Goal: Entertainment & Leisure: Browse casually

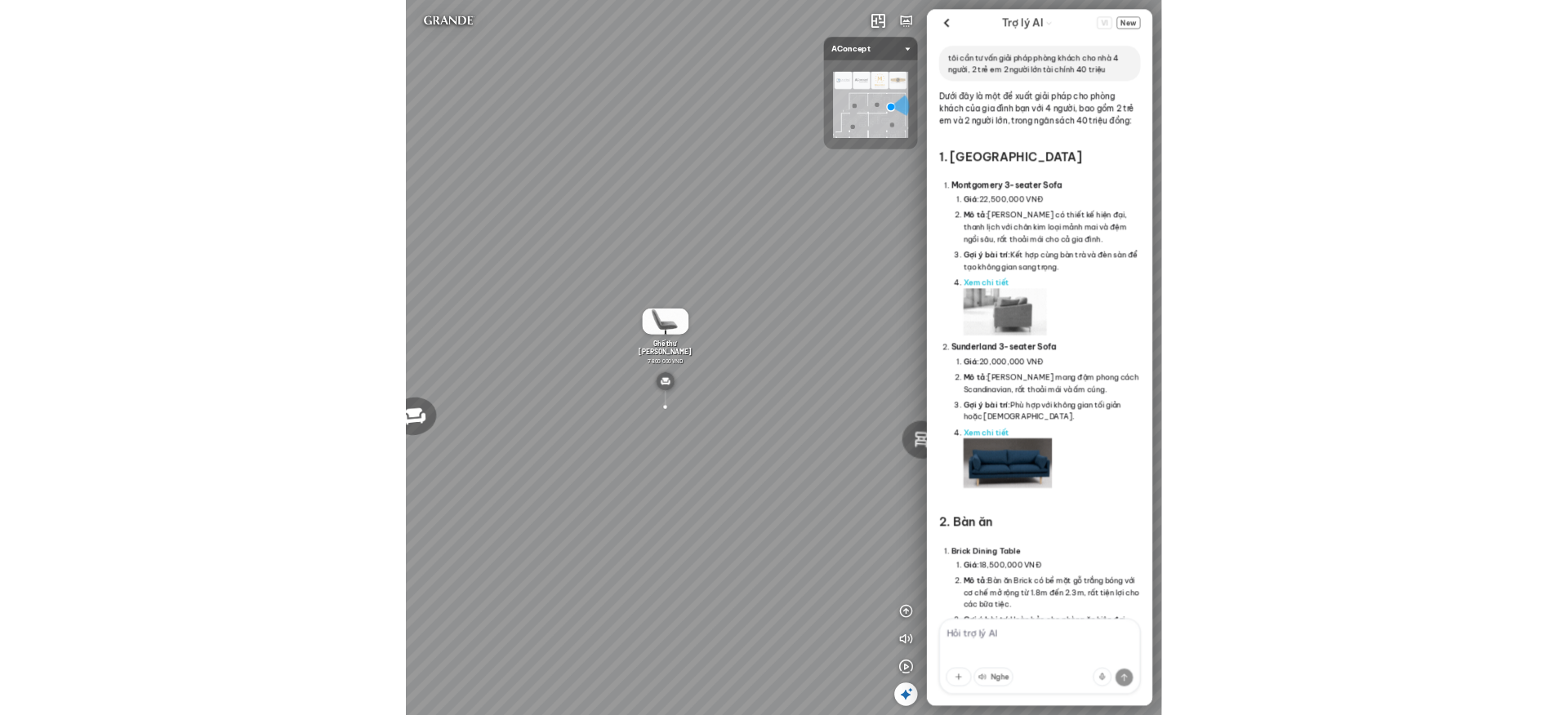
scroll to position [2395, 0]
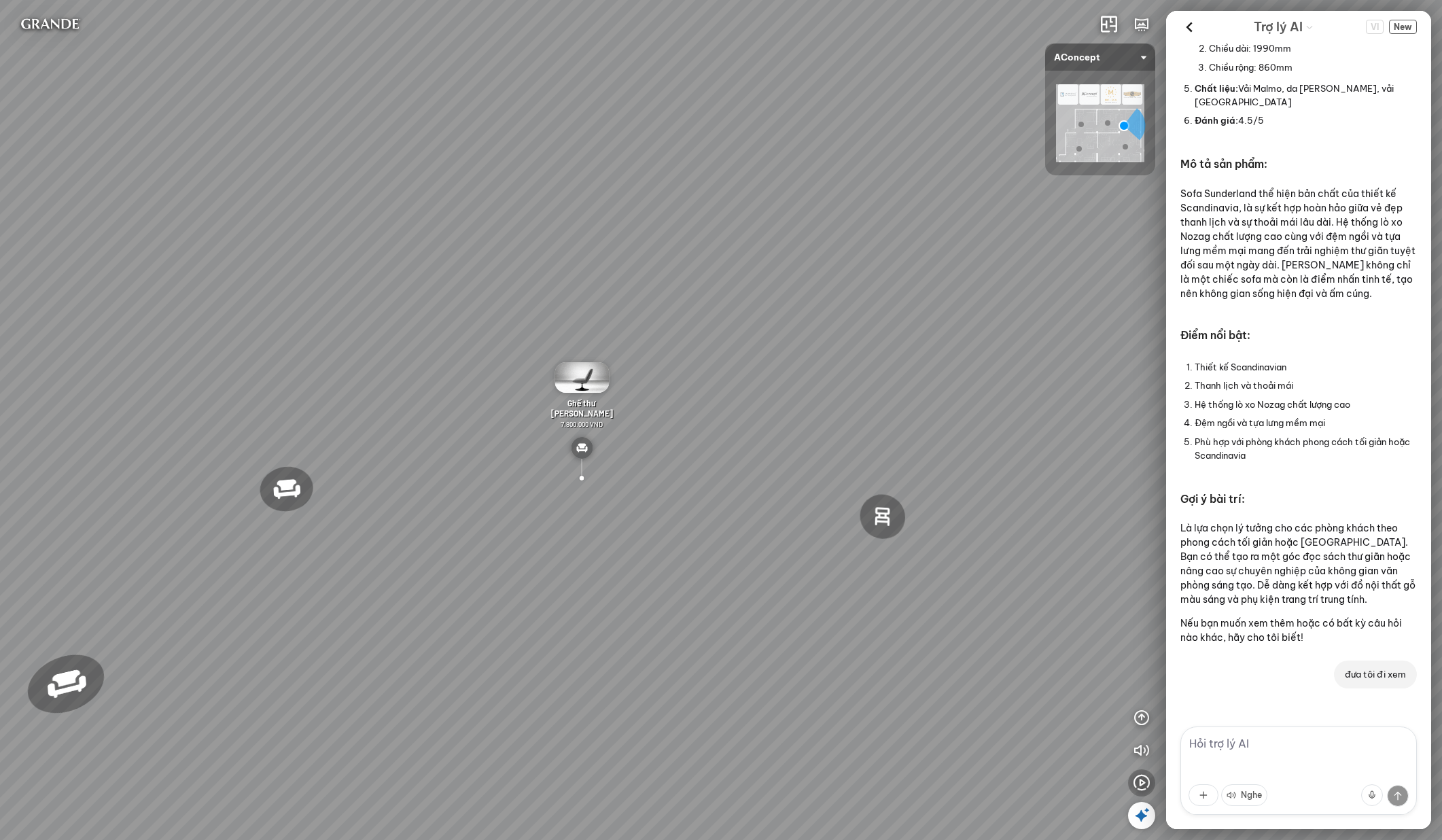
click at [887, 785] on icon "button" at bounding box center [1141, 782] width 16 height 16
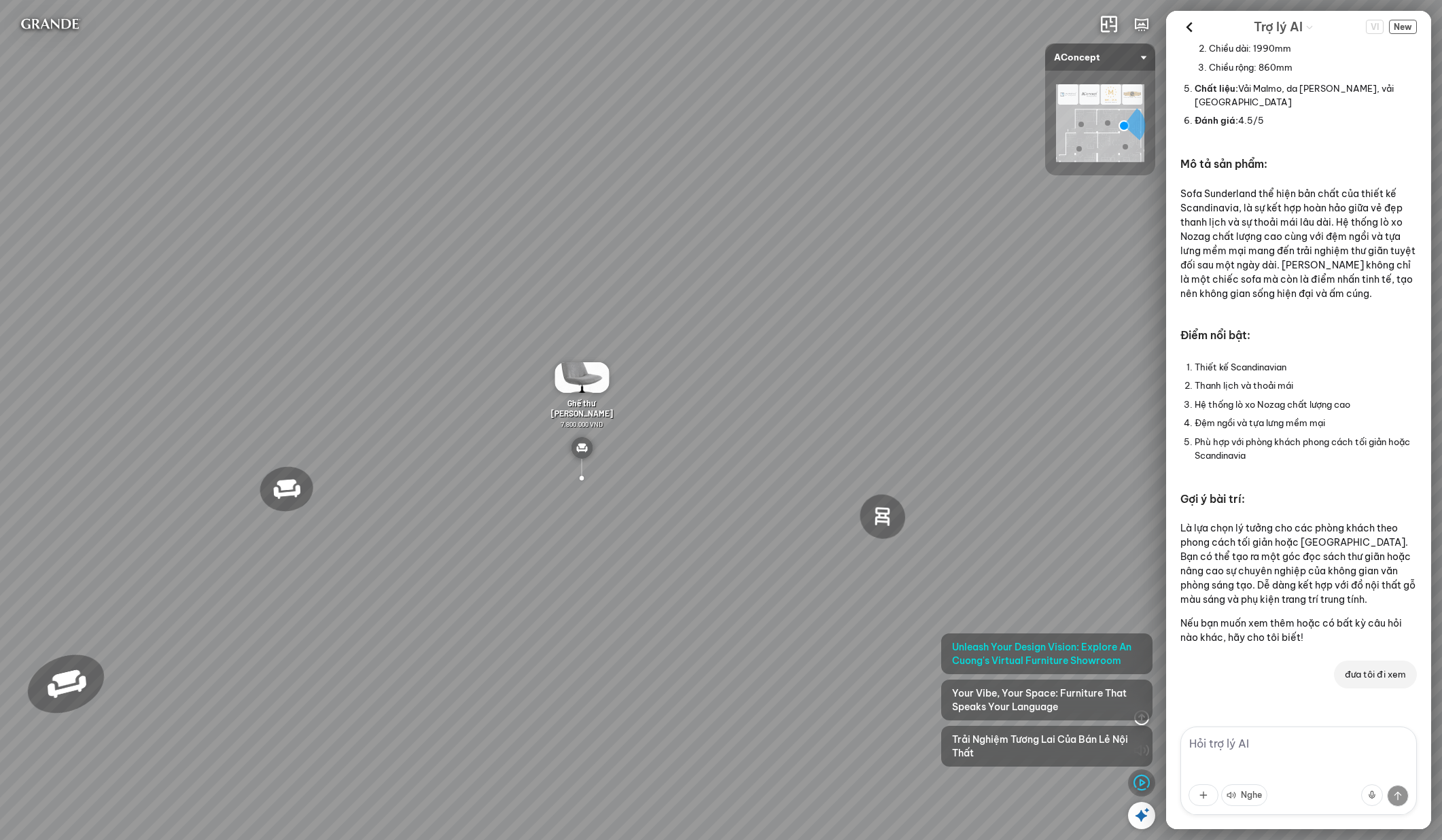
click at [887, 785] on icon "button" at bounding box center [1141, 782] width 16 height 16
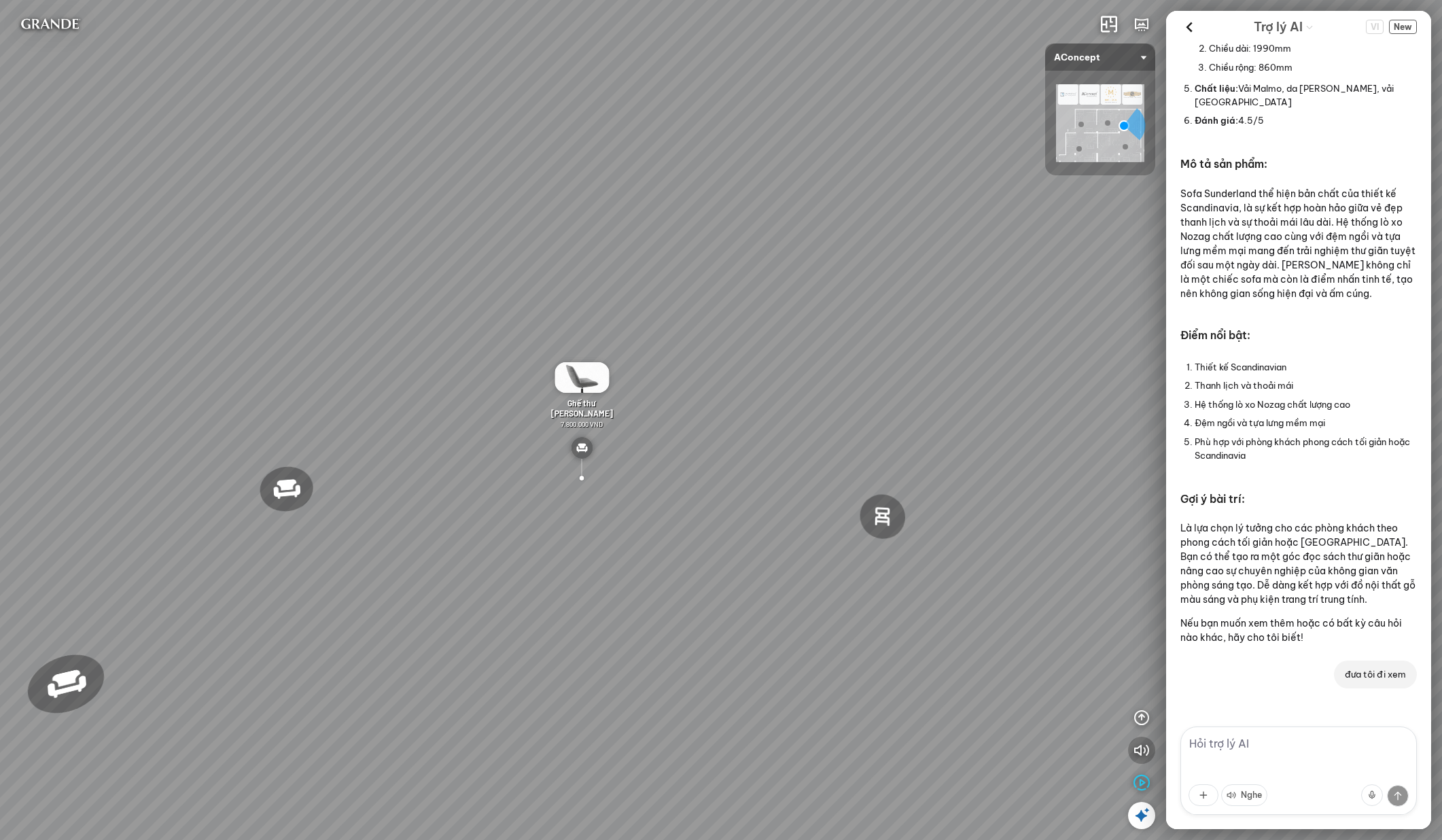
click at [887, 743] on icon "button" at bounding box center [1141, 750] width 16 height 16
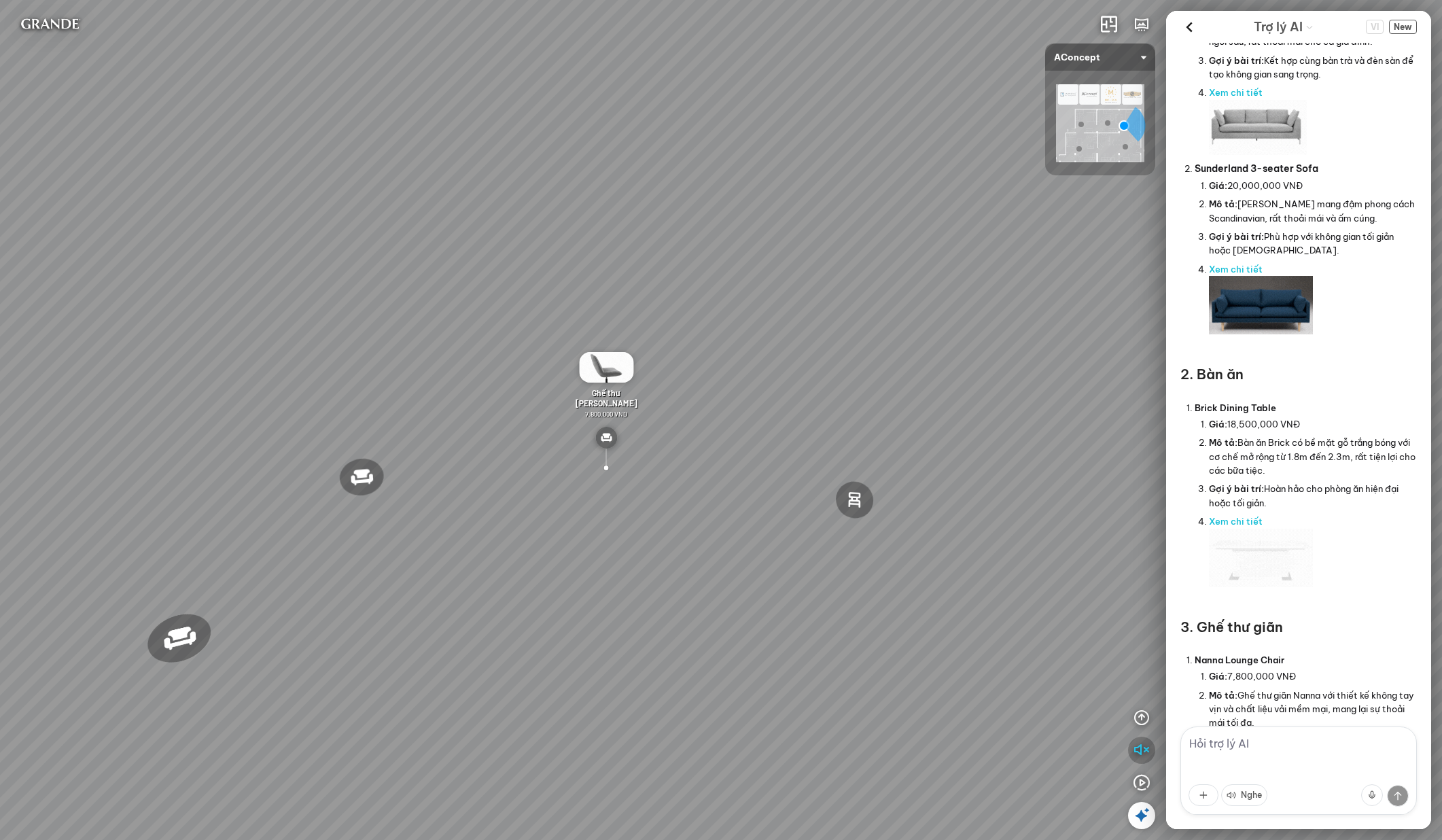
scroll to position [0, 0]
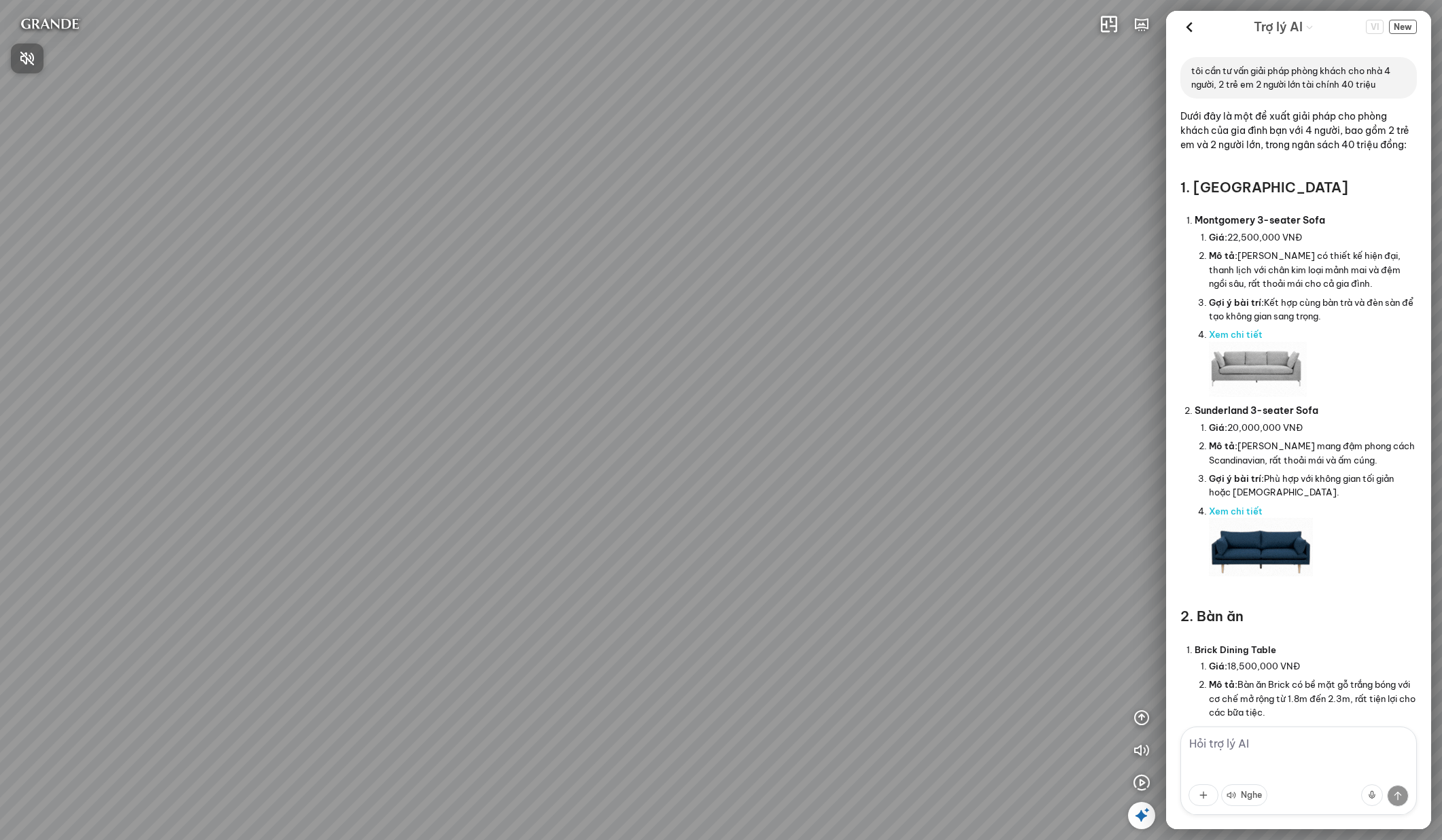
scroll to position [1994, 0]
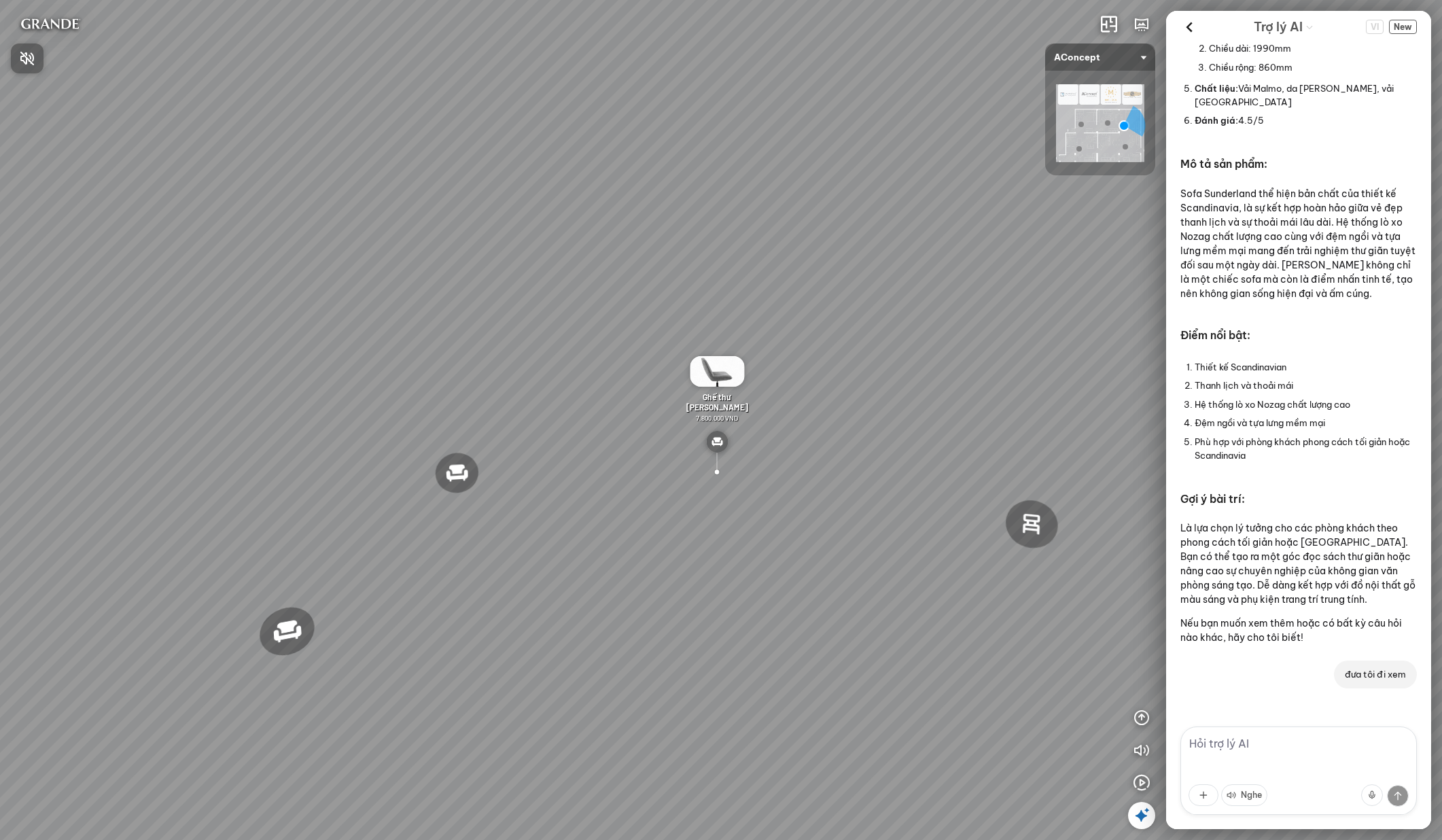
drag, startPoint x: 714, startPoint y: 174, endPoint x: 631, endPoint y: 170, distance: 83.1
click at [649, 171] on div at bounding box center [721, 420] width 1442 height 840
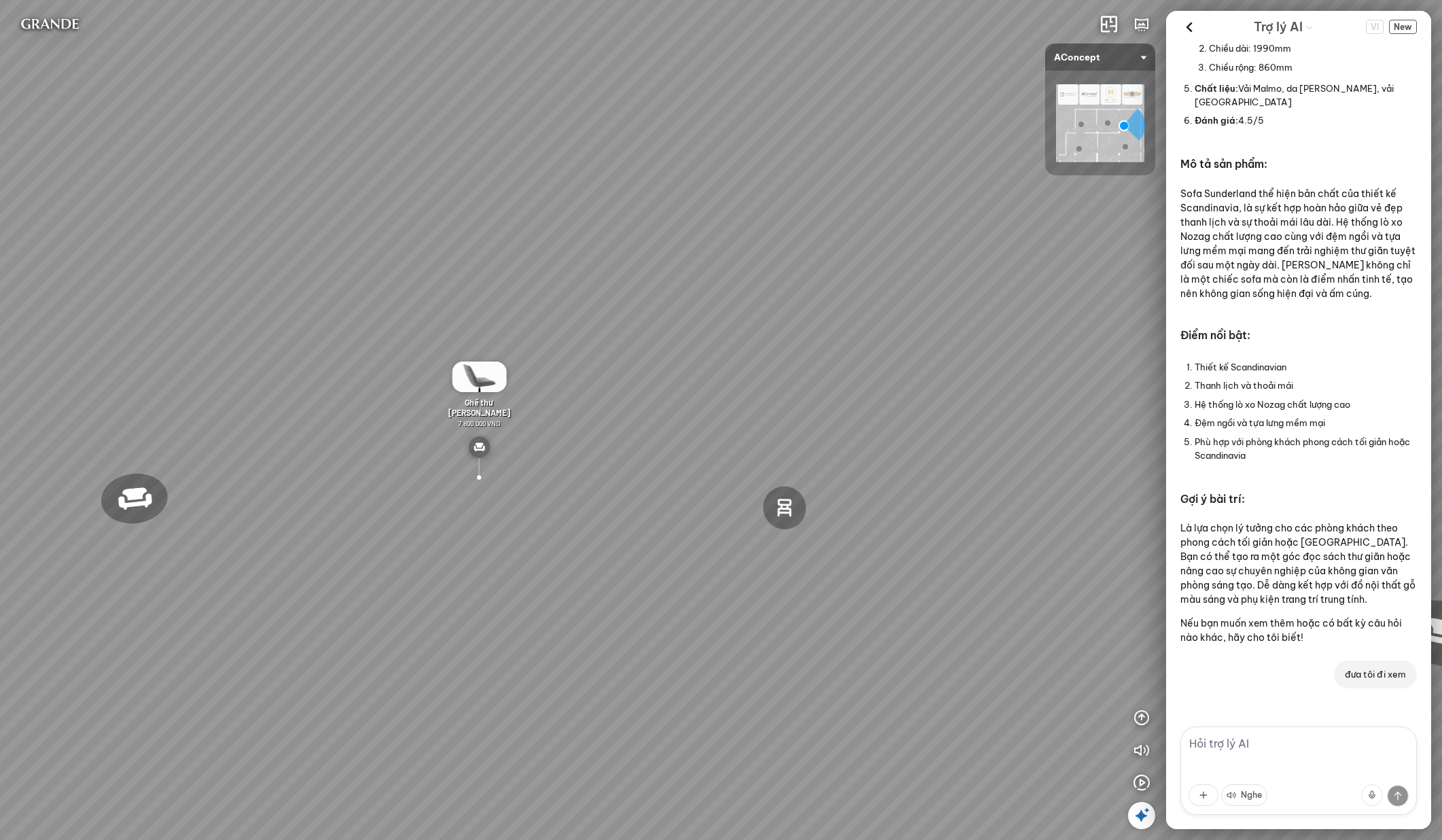
drag, startPoint x: 948, startPoint y: 233, endPoint x: 627, endPoint y: 221, distance: 321.2
click at [629, 221] on div "Đèn trần Reno 5.300.000 VND Giường ngủ Palima 19.000.000 VND Bàn Cafe Tess 7.00…" at bounding box center [721, 420] width 1442 height 840
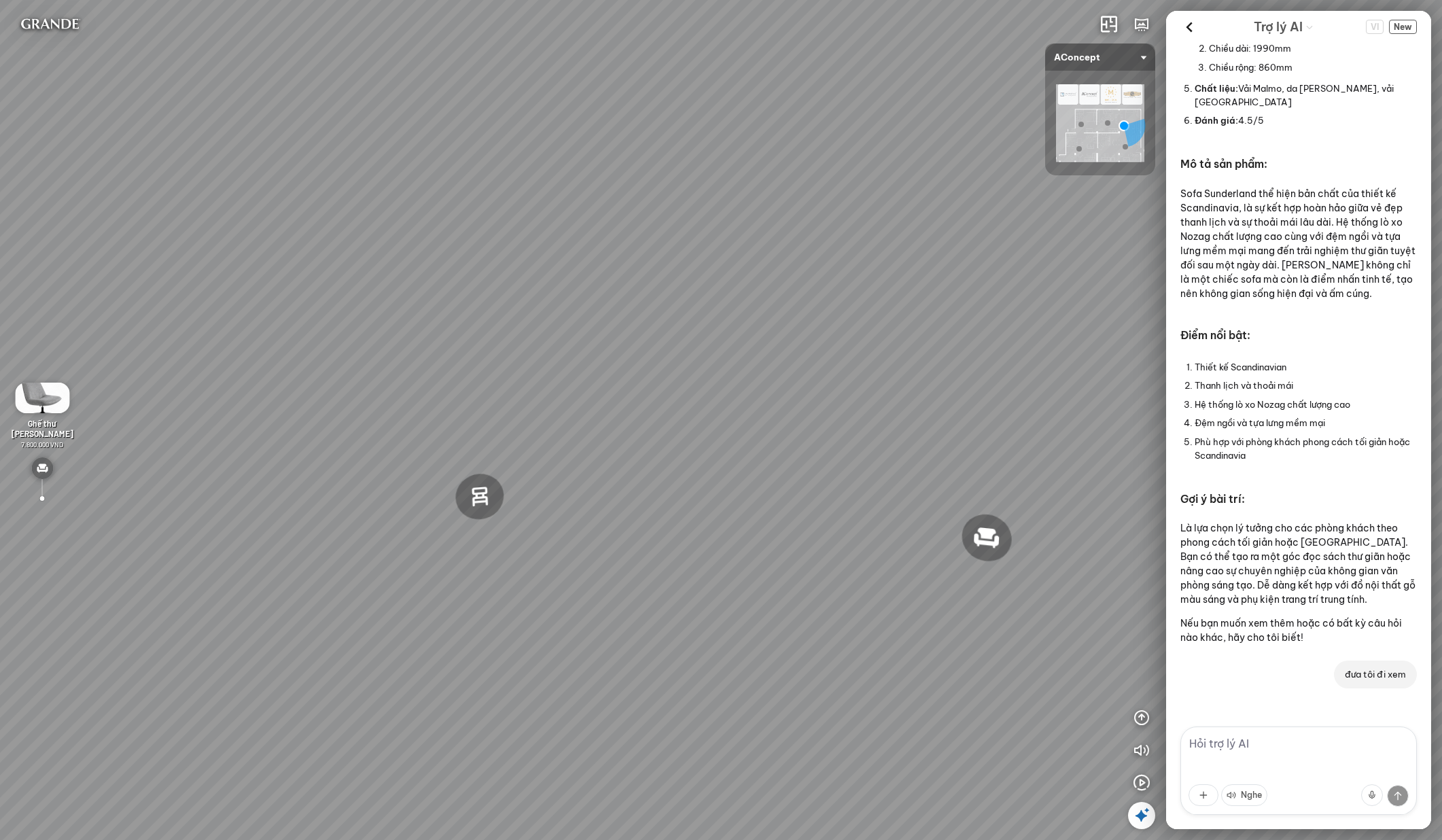
drag, startPoint x: 722, startPoint y: 220, endPoint x: 884, endPoint y: 227, distance: 162.2
click at [878, 227] on div "Đèn trần Reno 5.300.000 VND Giường ngủ Palima 19.000.000 VND Bàn Cafe Tess 7.00…" at bounding box center [721, 420] width 1442 height 840
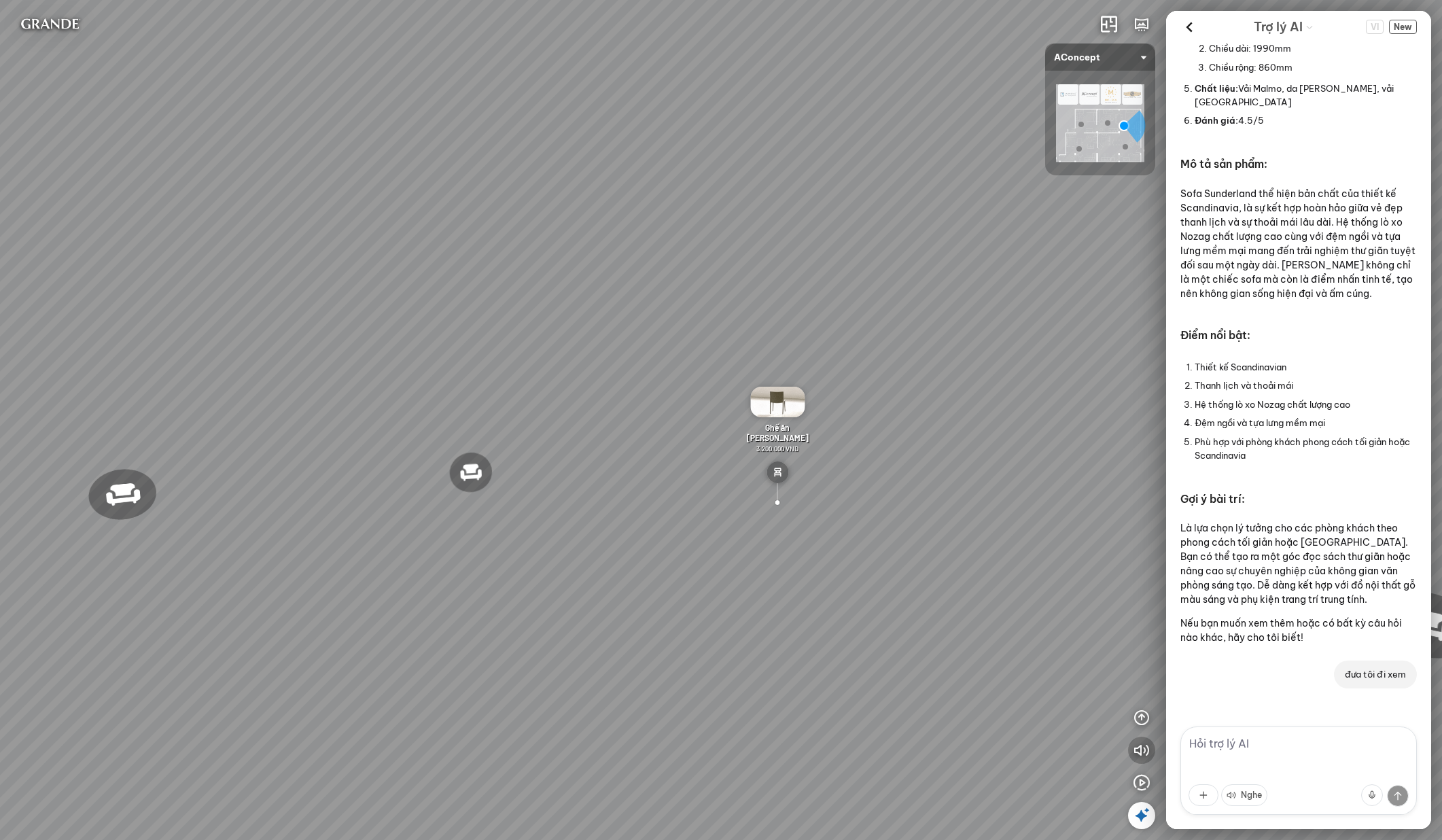
click at [1144, 743] on icon "button" at bounding box center [1141, 750] width 16 height 16
click at [1138, 757] on icon "button" at bounding box center [1141, 750] width 16 height 16
click at [1144, 727] on button "button" at bounding box center [1142, 718] width 27 height 27
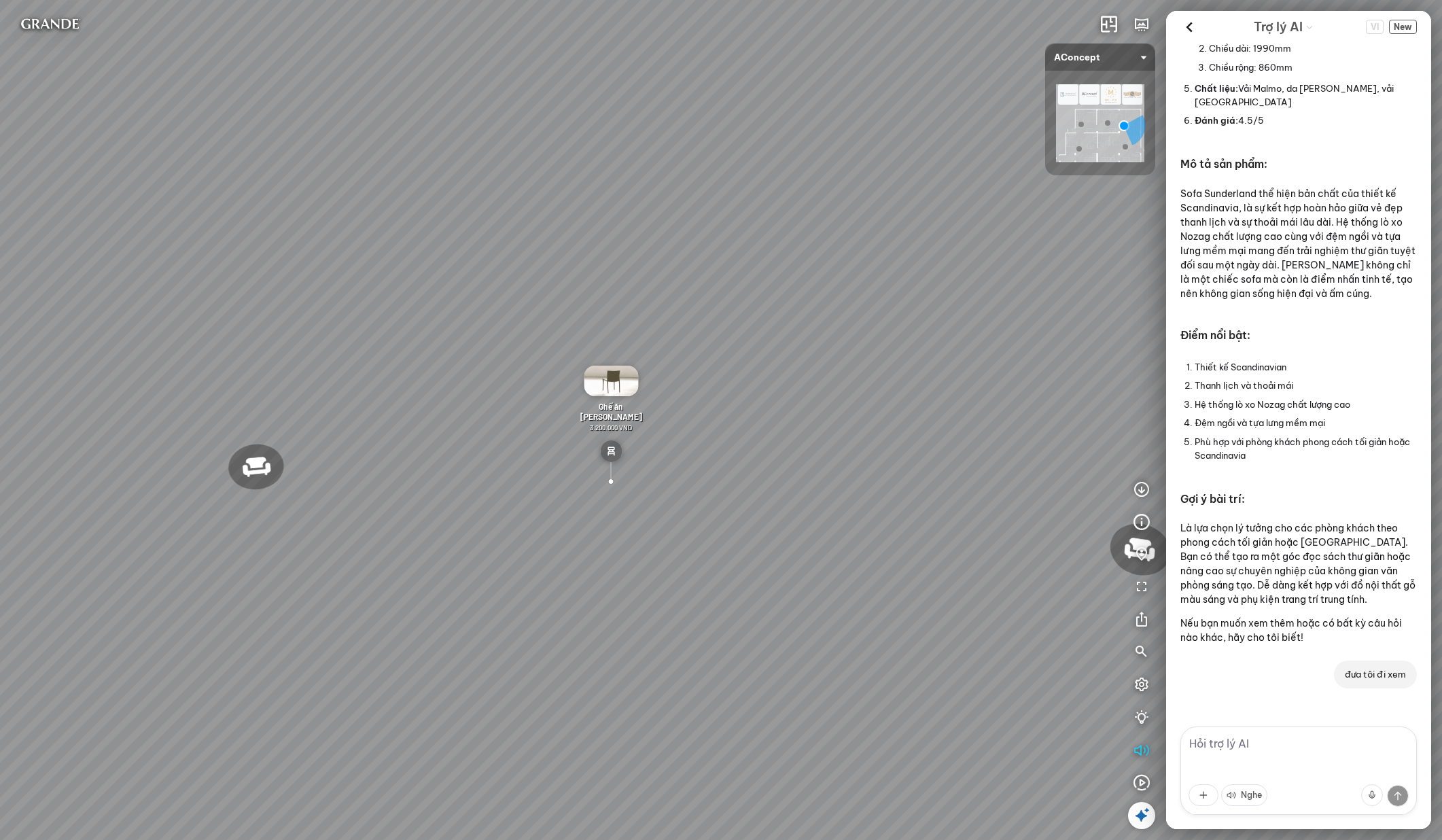
drag, startPoint x: 1038, startPoint y: 650, endPoint x: 862, endPoint y: 626, distance: 177.6
click at [862, 626] on div "Đèn trần Reno 5.300.000 VND Giường ngủ Palima 19.000.000 VND Bàn Cafe Tess 7.00…" at bounding box center [721, 420] width 1442 height 840
drag, startPoint x: 984, startPoint y: 642, endPoint x: 993, endPoint y: 643, distance: 9.1
click at [985, 642] on div "Đèn trần Reno 5.300.000 VND Giường ngủ Palima 19.000.000 VND Bàn Cafe Tess 7.00…" at bounding box center [721, 420] width 1442 height 840
click at [1137, 548] on icon "button" at bounding box center [1141, 554] width 16 height 16
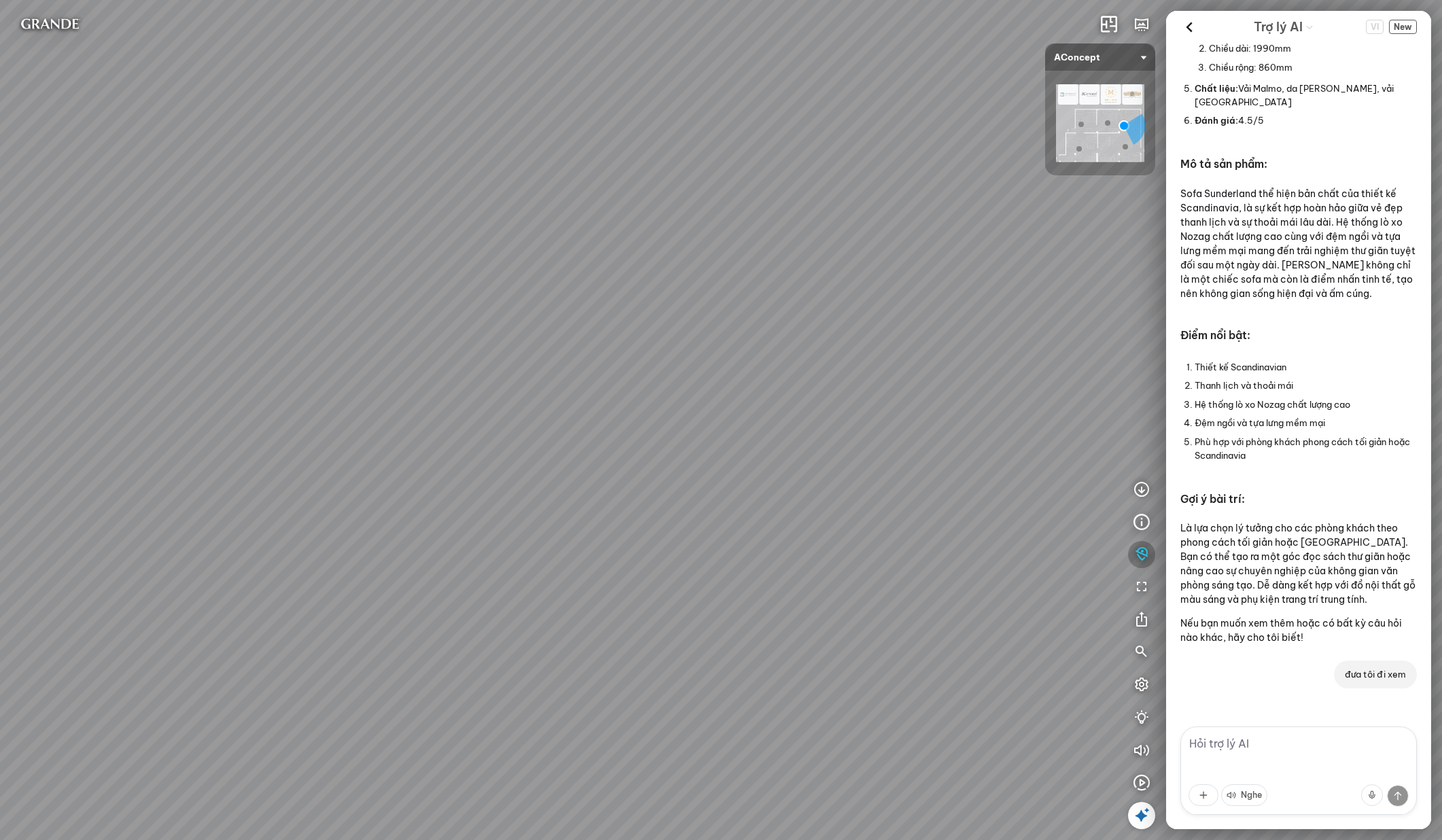
click at [1137, 557] on icon "button" at bounding box center [1141, 554] width 16 height 16
click at [1138, 679] on icon "button" at bounding box center [1141, 684] width 16 height 16
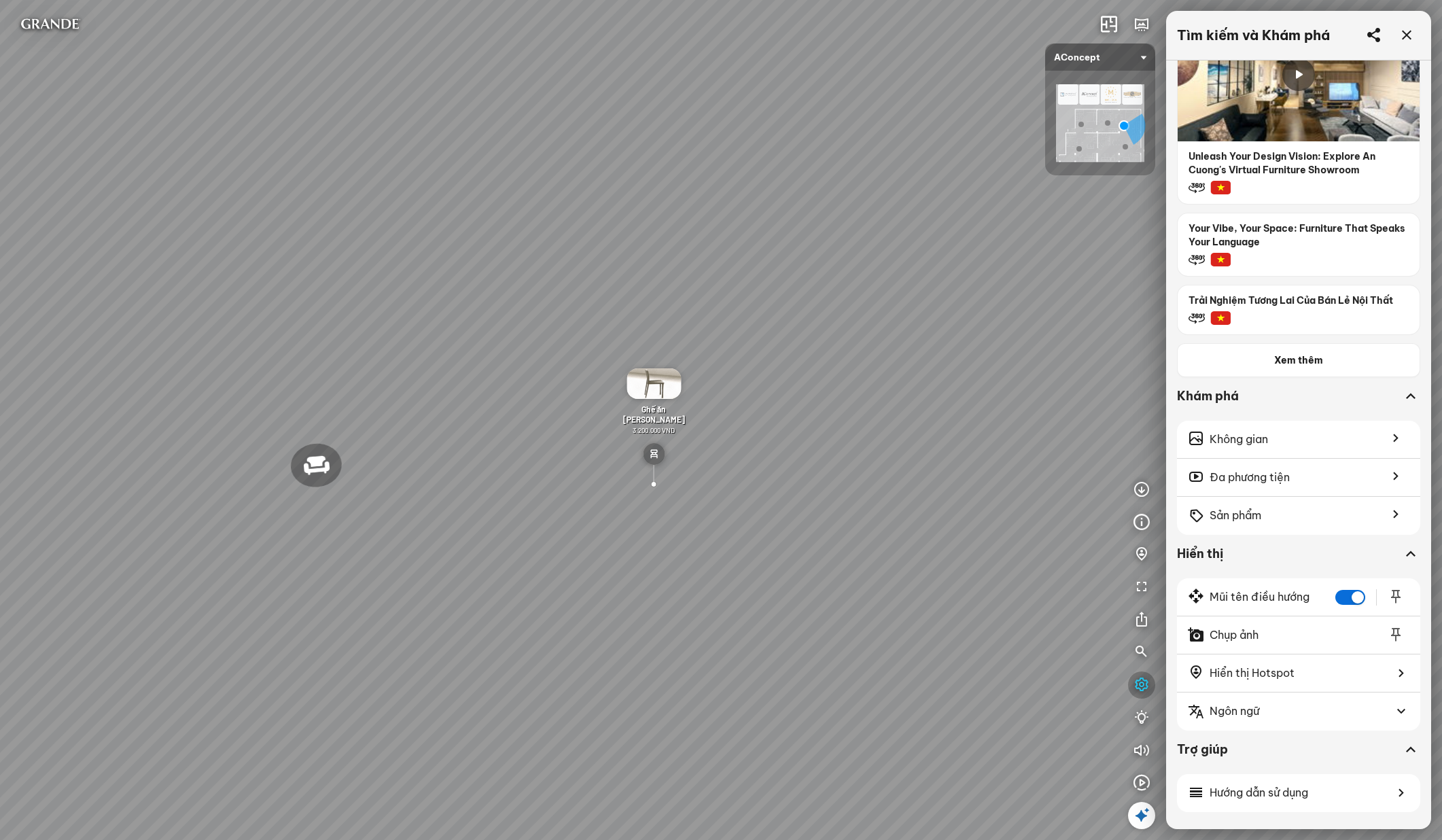
scroll to position [204, 0]
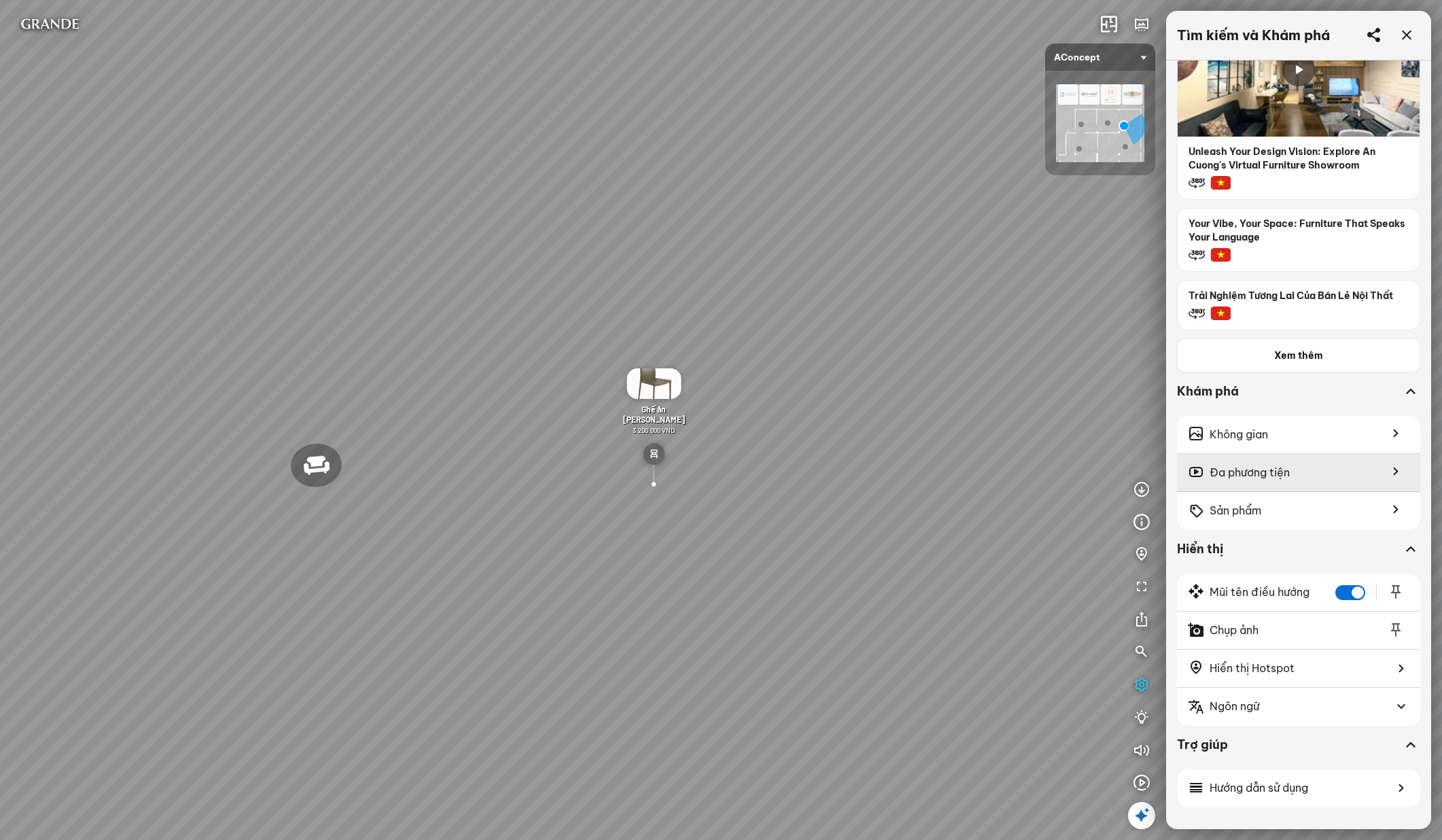
click at [1246, 464] on span "Đa phương tiện" at bounding box center [1249, 473] width 80 height 17
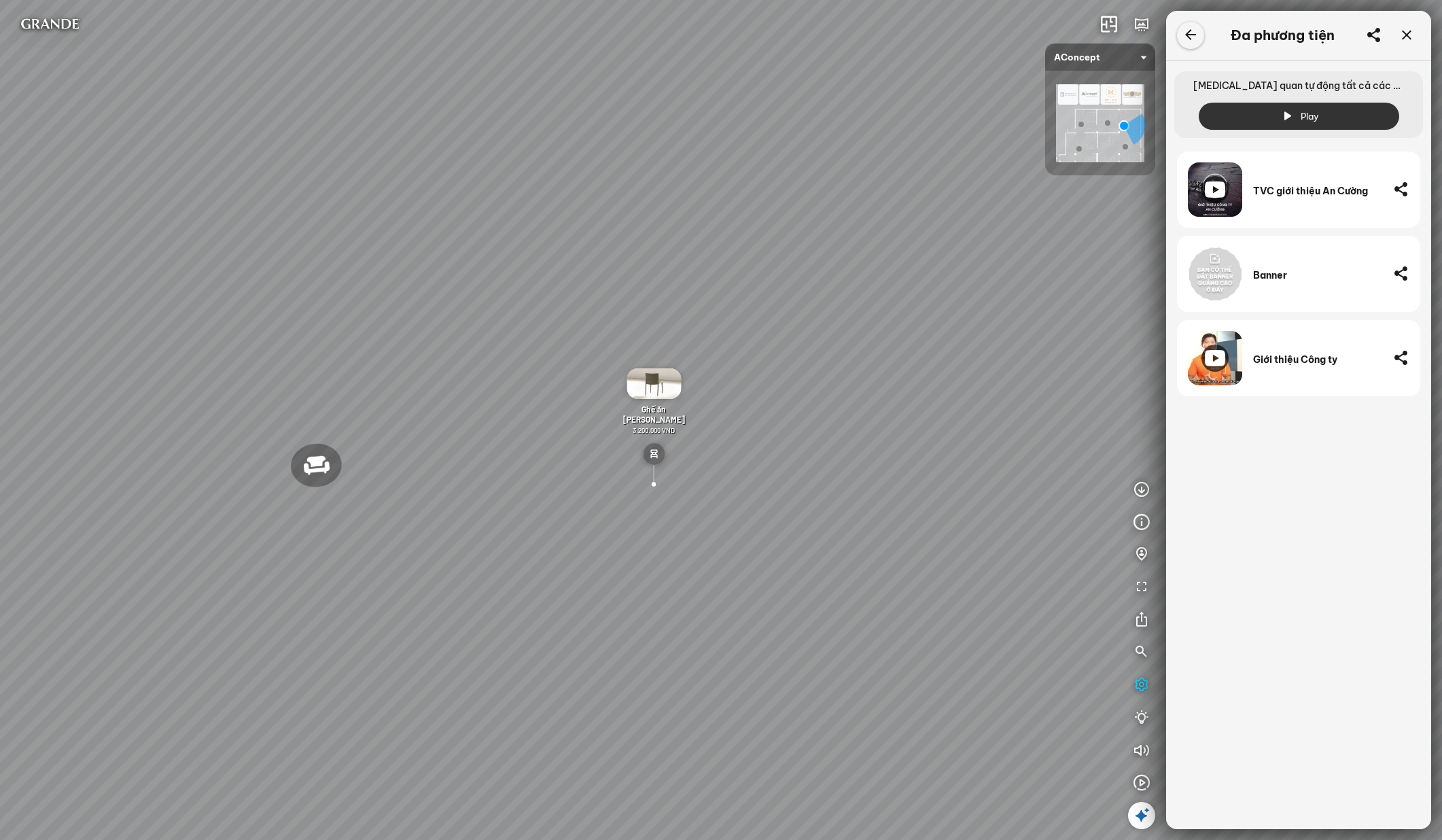
click at [1188, 35] on icon at bounding box center [1190, 35] width 16 height 16
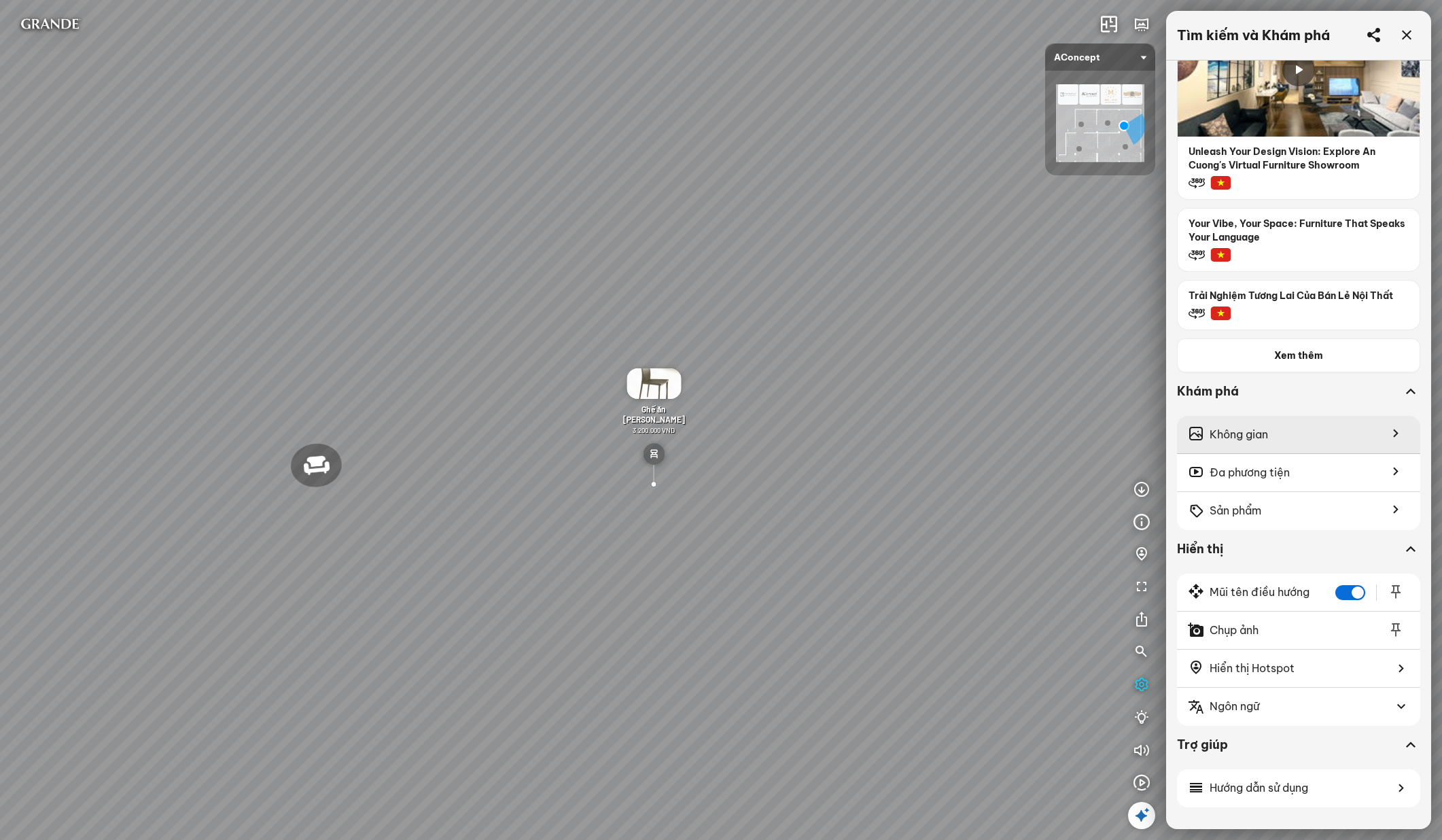
click at [1229, 430] on span "Không gian" at bounding box center [1238, 435] width 59 height 17
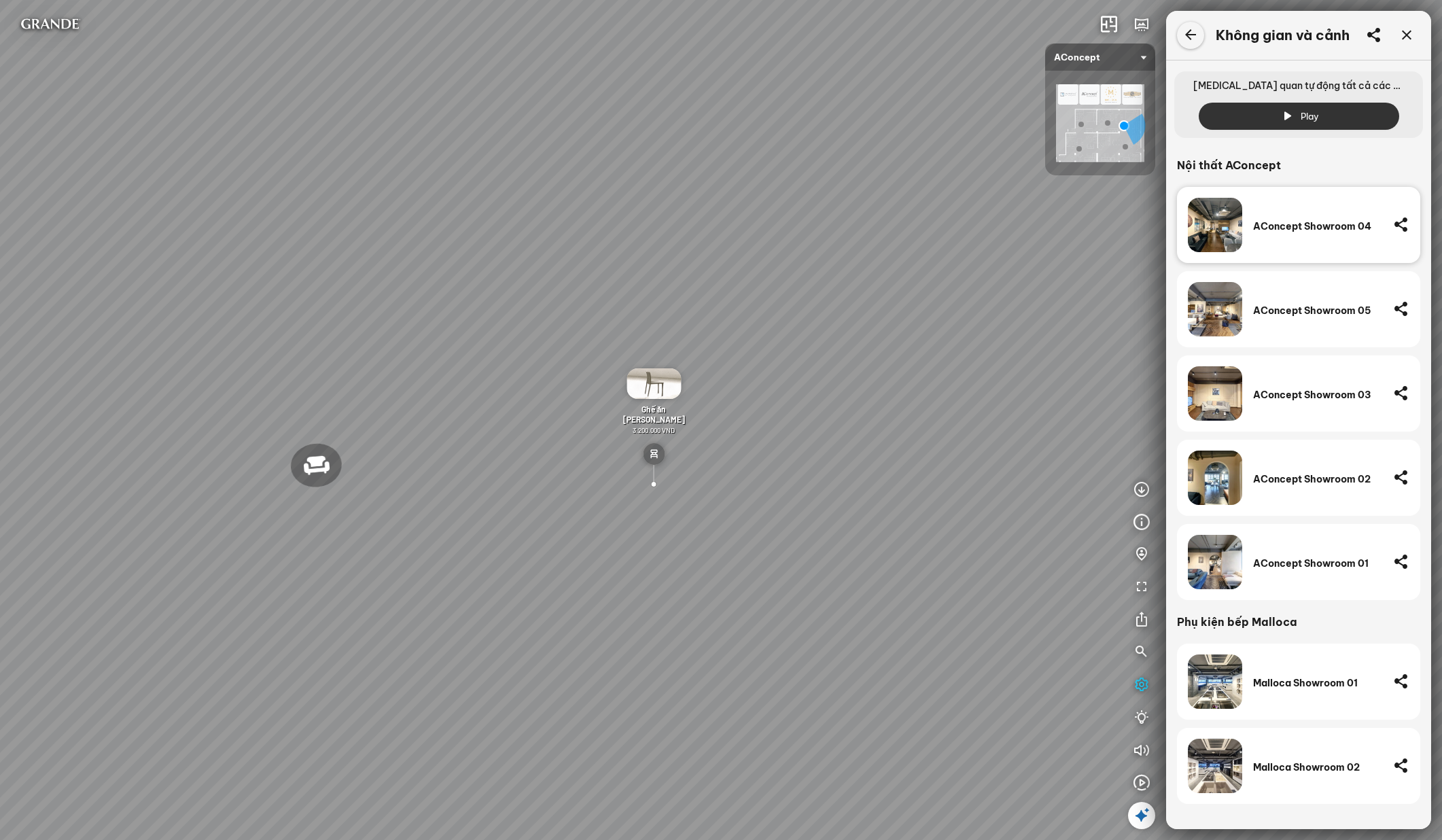
click at [1189, 32] on icon at bounding box center [1190, 35] width 16 height 16
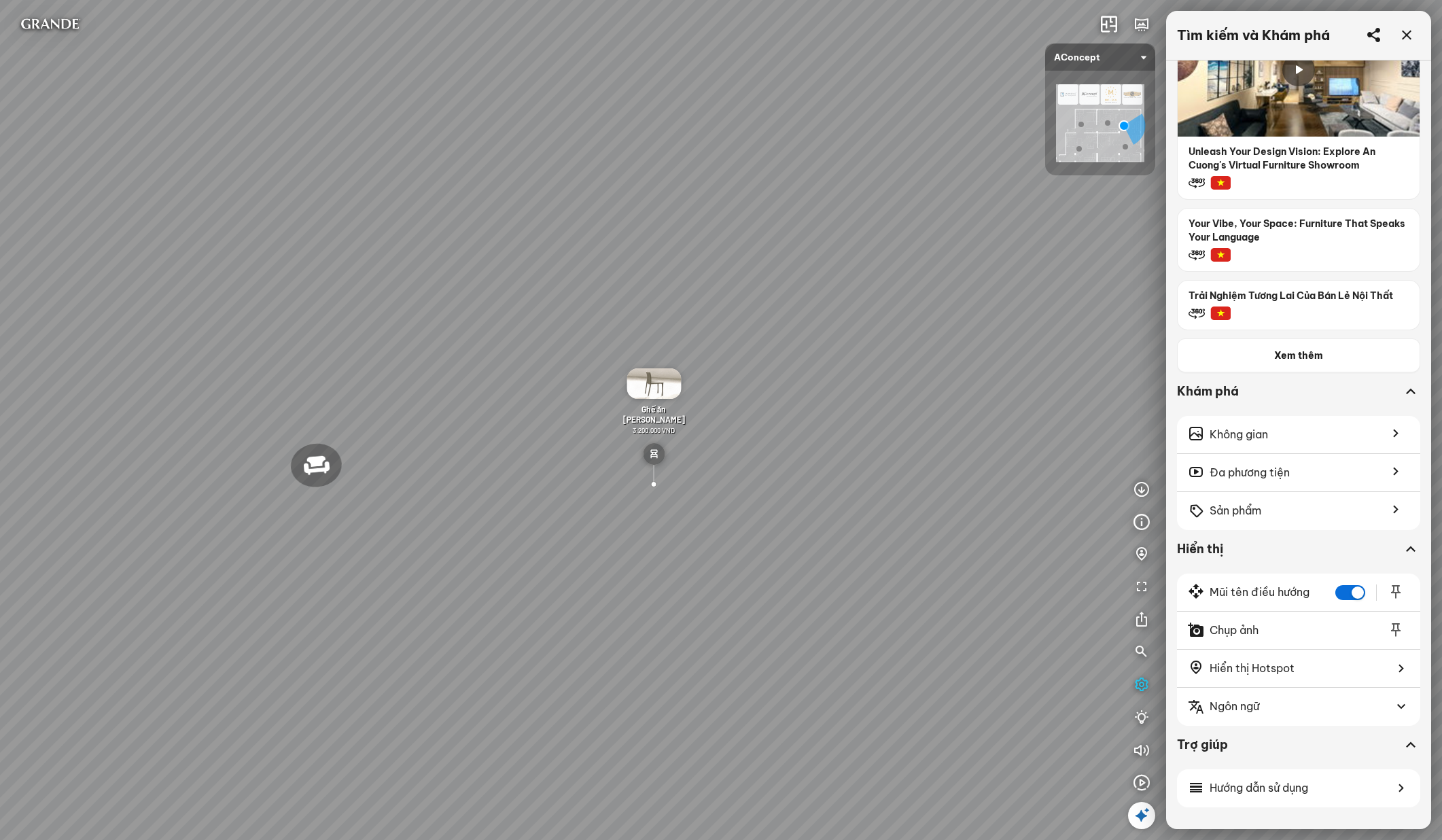
drag, startPoint x: 885, startPoint y: 646, endPoint x: 629, endPoint y: 627, distance: 256.7
click at [654, 629] on div "Đèn trần Reno 5.300.000 VND Giường ngủ Palima 19.000.000 VND Bàn Cafe Tess 7.00…" at bounding box center [721, 420] width 1442 height 840
drag, startPoint x: 644, startPoint y: 624, endPoint x: 860, endPoint y: 640, distance: 216.6
click at [859, 640] on div "Đèn trần Reno 5.300.000 VND Giường ngủ Palima 19.000.000 VND Bàn Cafe Tess 7.00…" at bounding box center [721, 420] width 1442 height 840
drag, startPoint x: 1086, startPoint y: 217, endPoint x: 1105, endPoint y: 147, distance: 72.5
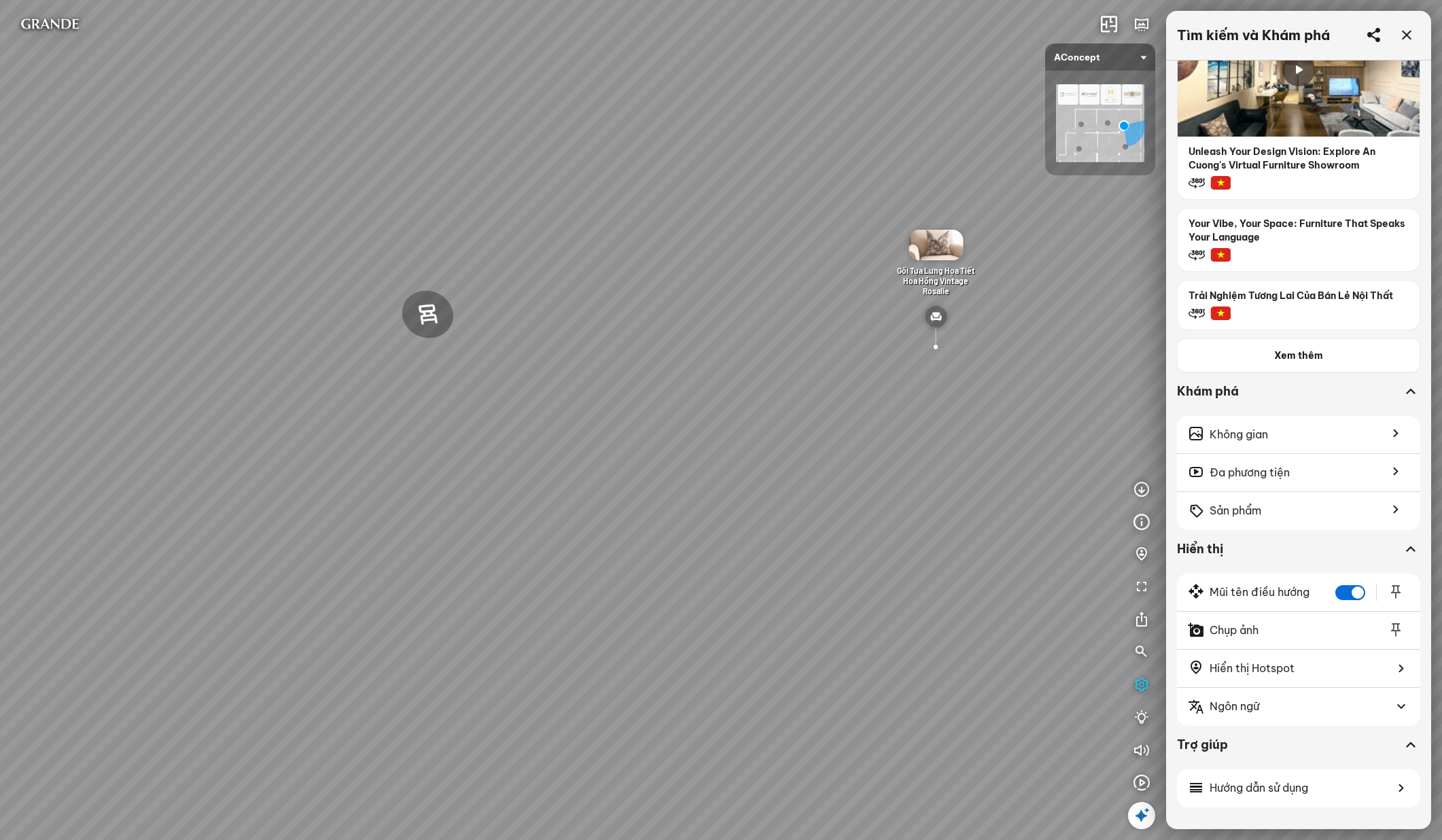
click at [1105, 147] on div "Đèn trần Reno 5.300.000 VND Giường ngủ Palima 19.000.000 VND Bàn Cafe Tess 7.00…" at bounding box center [721, 420] width 1442 height 840
drag, startPoint x: 1071, startPoint y: 392, endPoint x: 1075, endPoint y: 420, distance: 28.3
click at [1071, 404] on div "Đèn trần Reno 5.300.000 VND Giường ngủ Palima 19.000.000 VND Bàn Cafe Tess 7.00…" at bounding box center [721, 420] width 1442 height 840
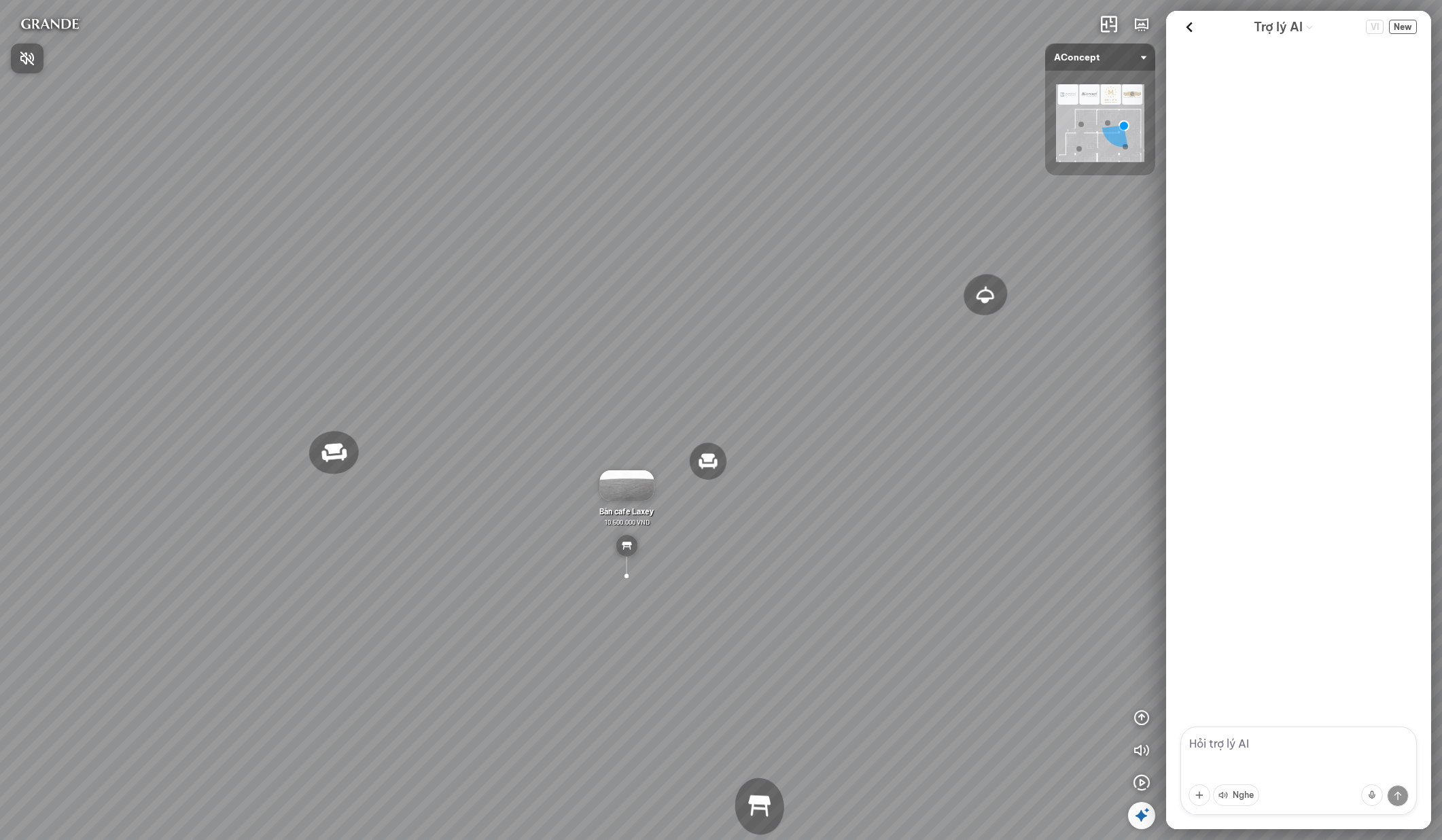
scroll to position [1684, 0]
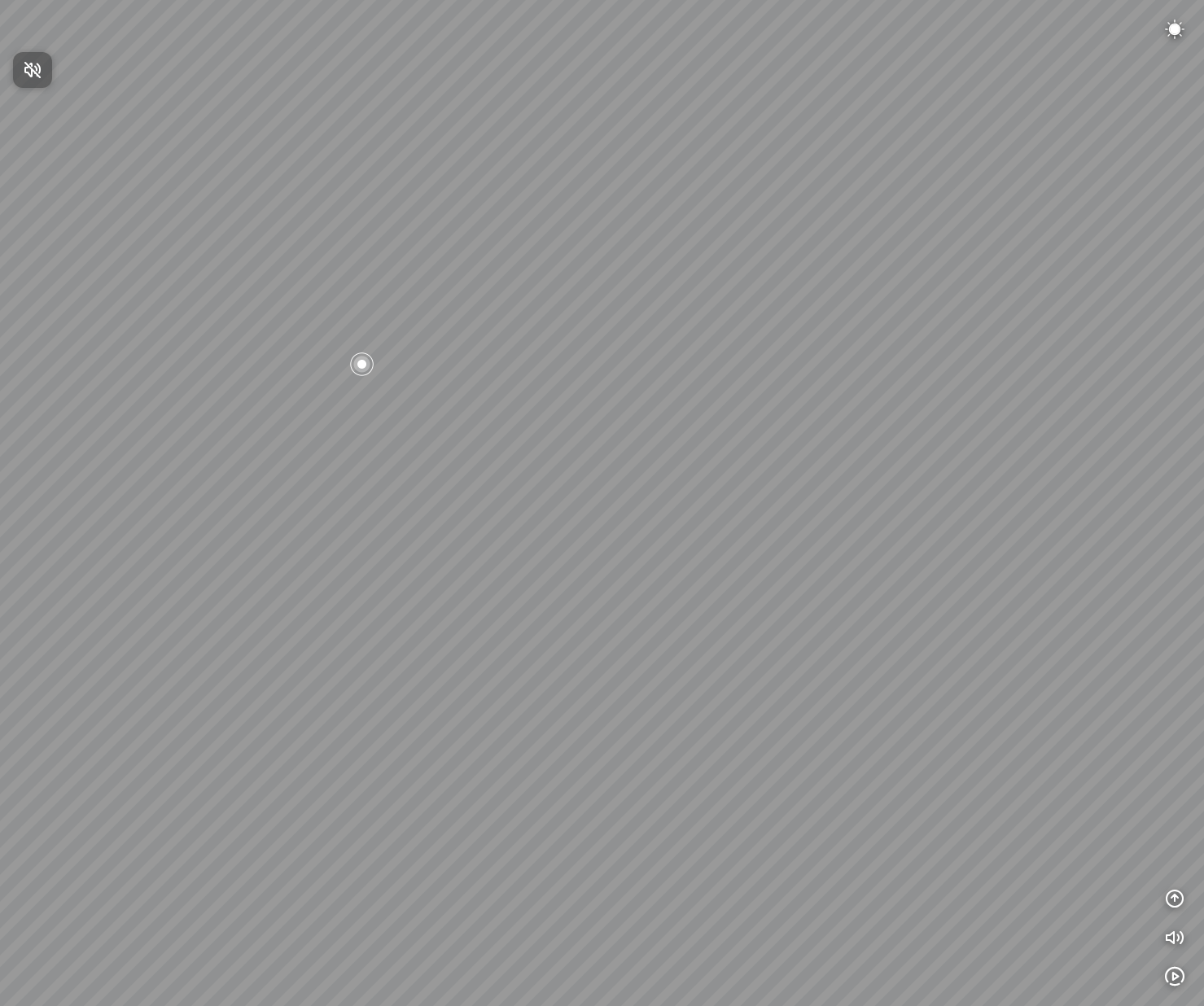
click at [1181, 940] on div at bounding box center [602, 503] width 1204 height 1006
drag, startPoint x: 985, startPoint y: 573, endPoint x: 610, endPoint y: 574, distance: 375.0
click at [610, 574] on div at bounding box center [602, 503] width 1204 height 1006
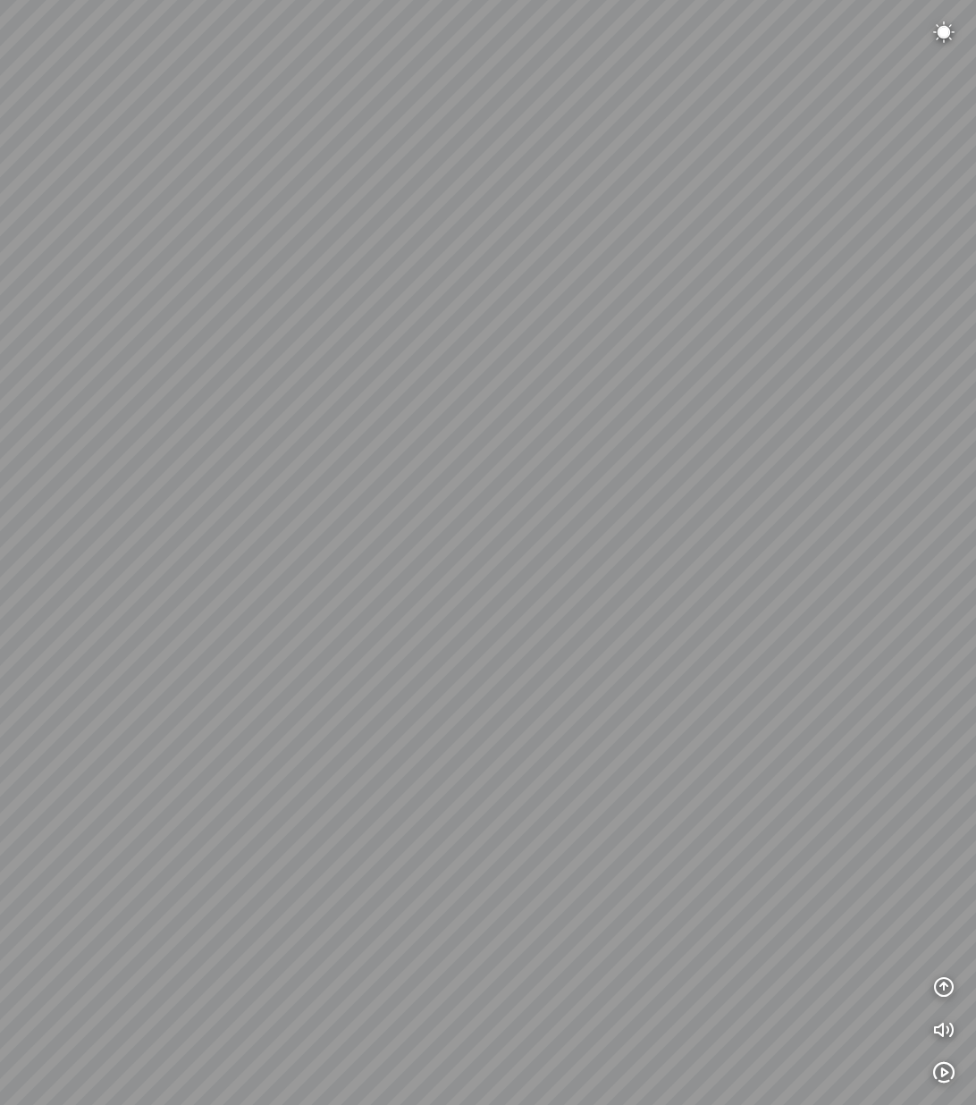
drag, startPoint x: 427, startPoint y: 541, endPoint x: 769, endPoint y: 523, distance: 342.0
click at [769, 523] on div at bounding box center [488, 552] width 976 height 1105
